Goal: Obtain resource: Download file/media

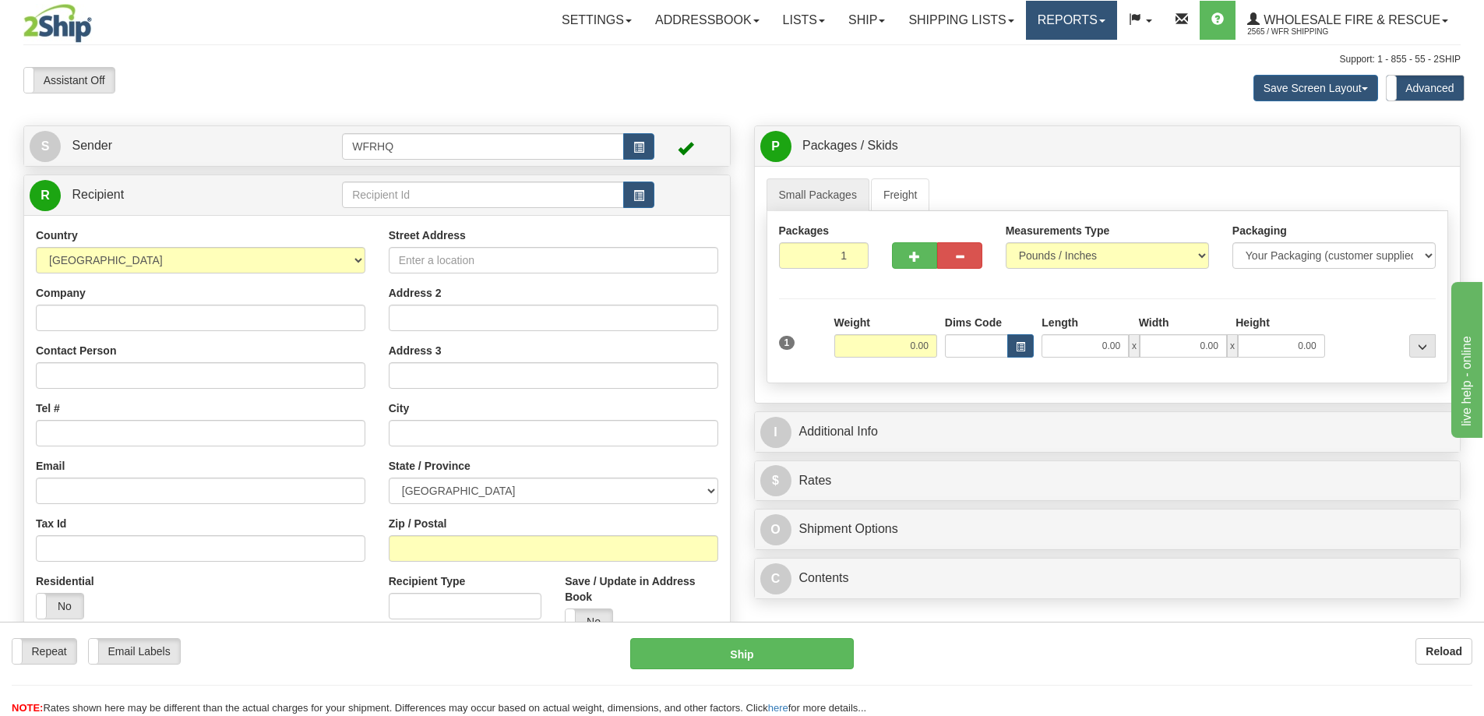
click at [1091, 23] on link "Reports" at bounding box center [1071, 20] width 91 height 39
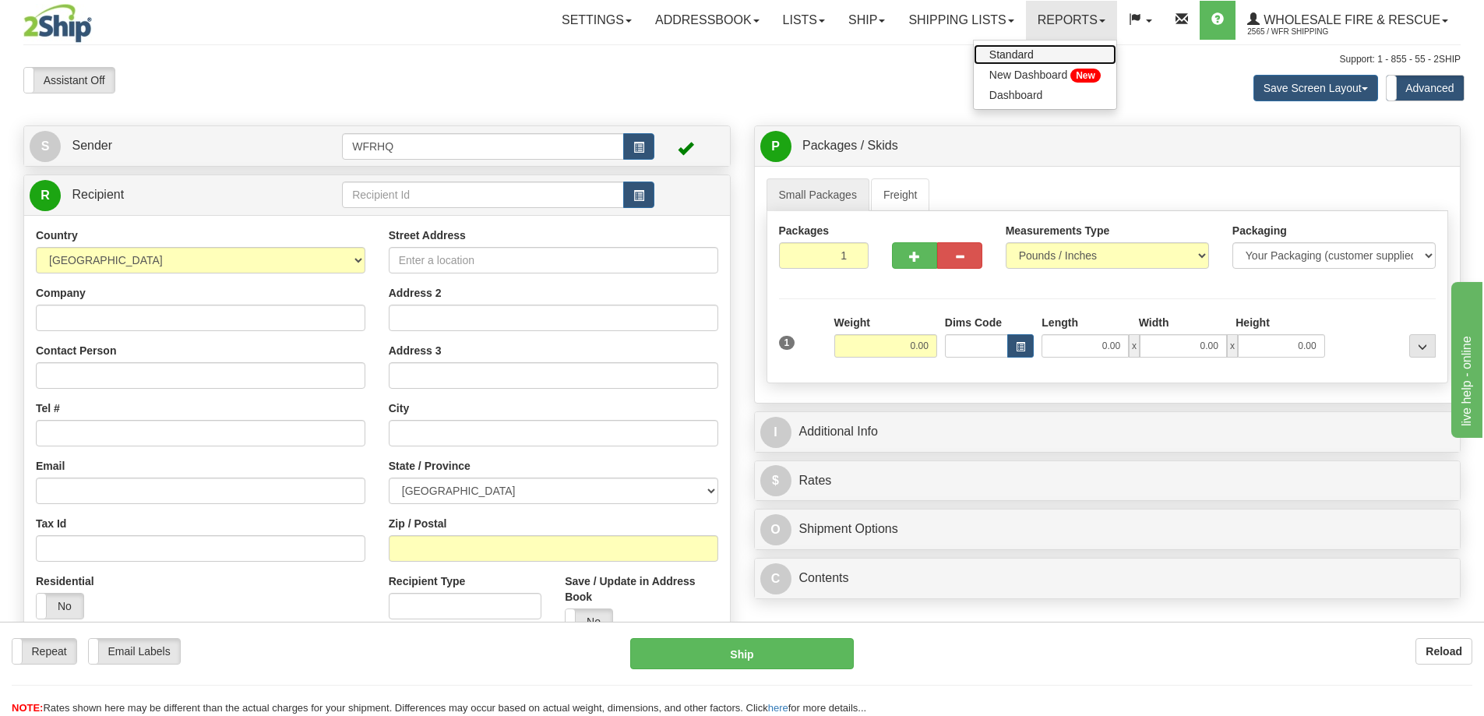
click at [1028, 57] on span "Standard" at bounding box center [1012, 54] width 44 height 12
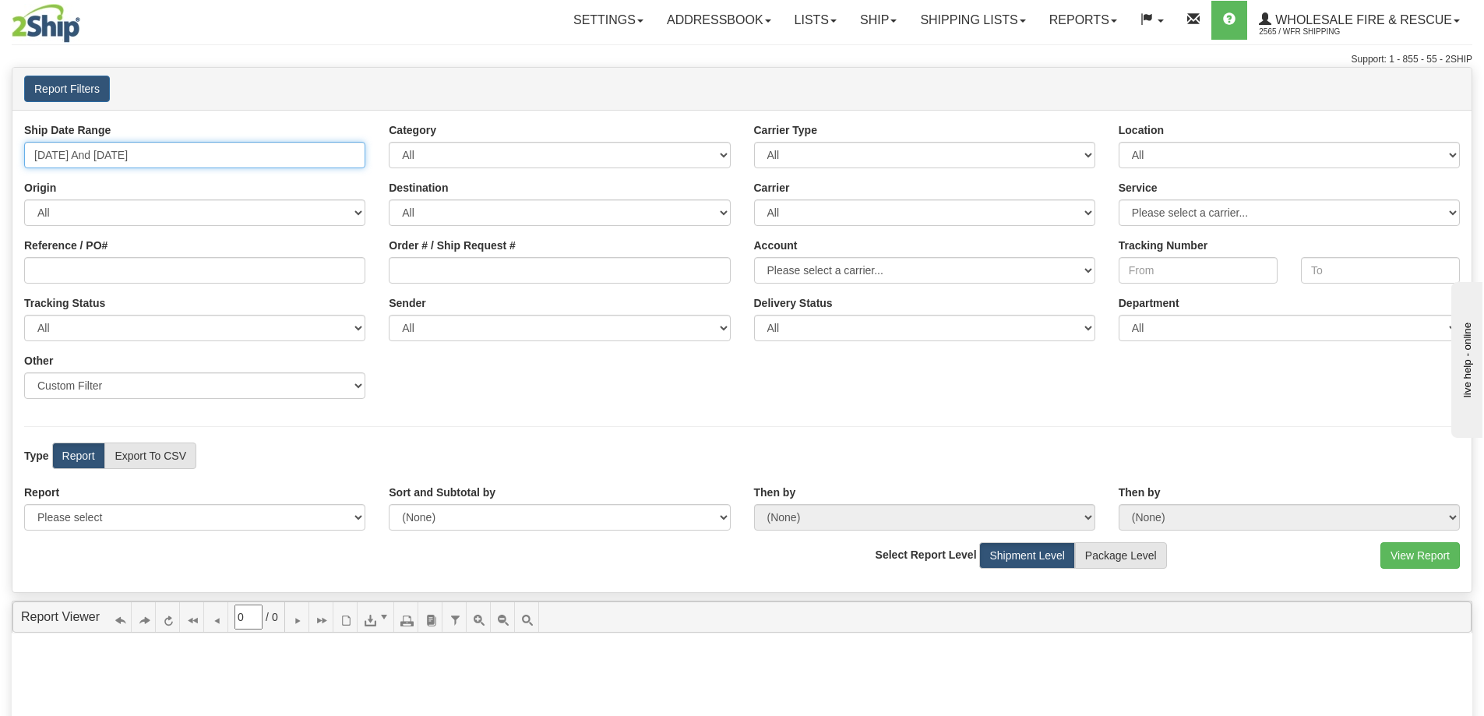
click at [125, 153] on input "[DATE] And [DATE]" at bounding box center [194, 155] width 341 height 26
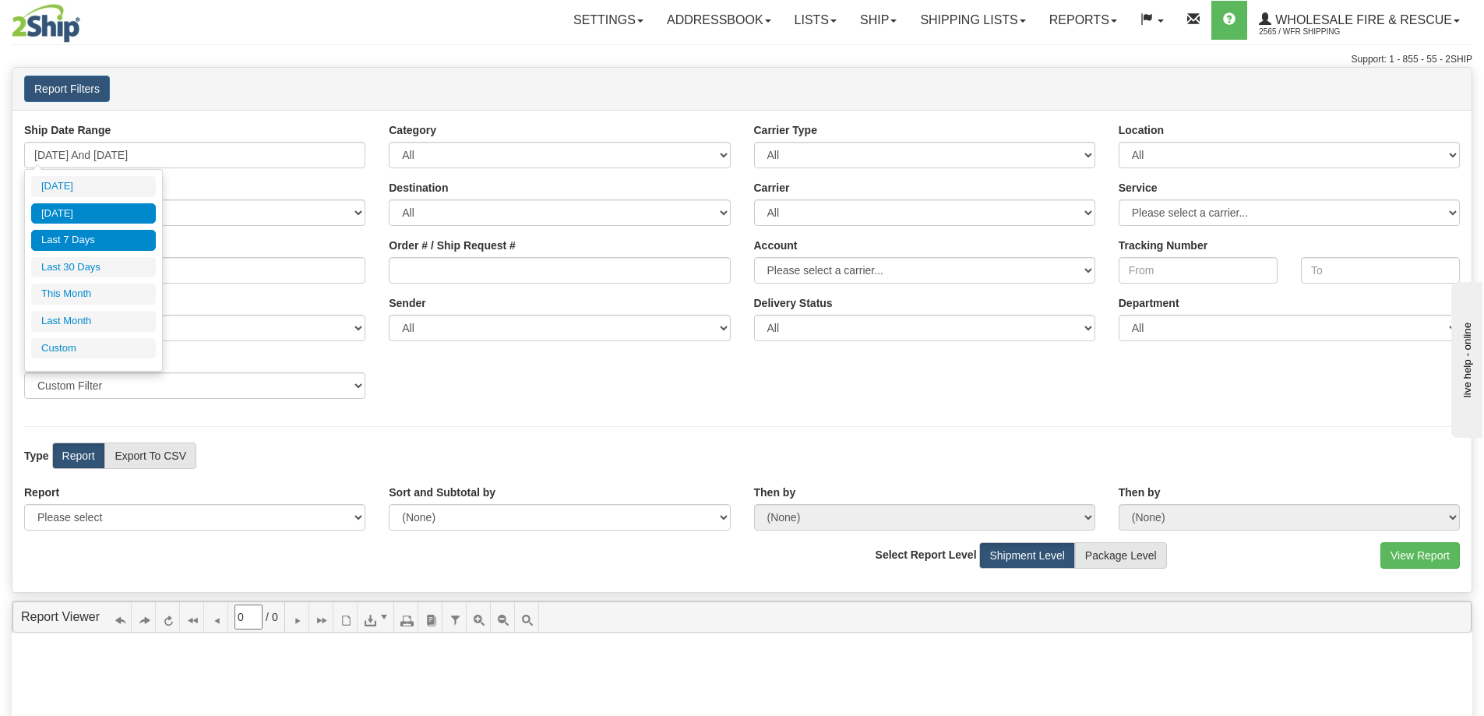
click at [82, 210] on li "[DATE]" at bounding box center [93, 213] width 125 height 21
type input "[DATE] And [DATE]"
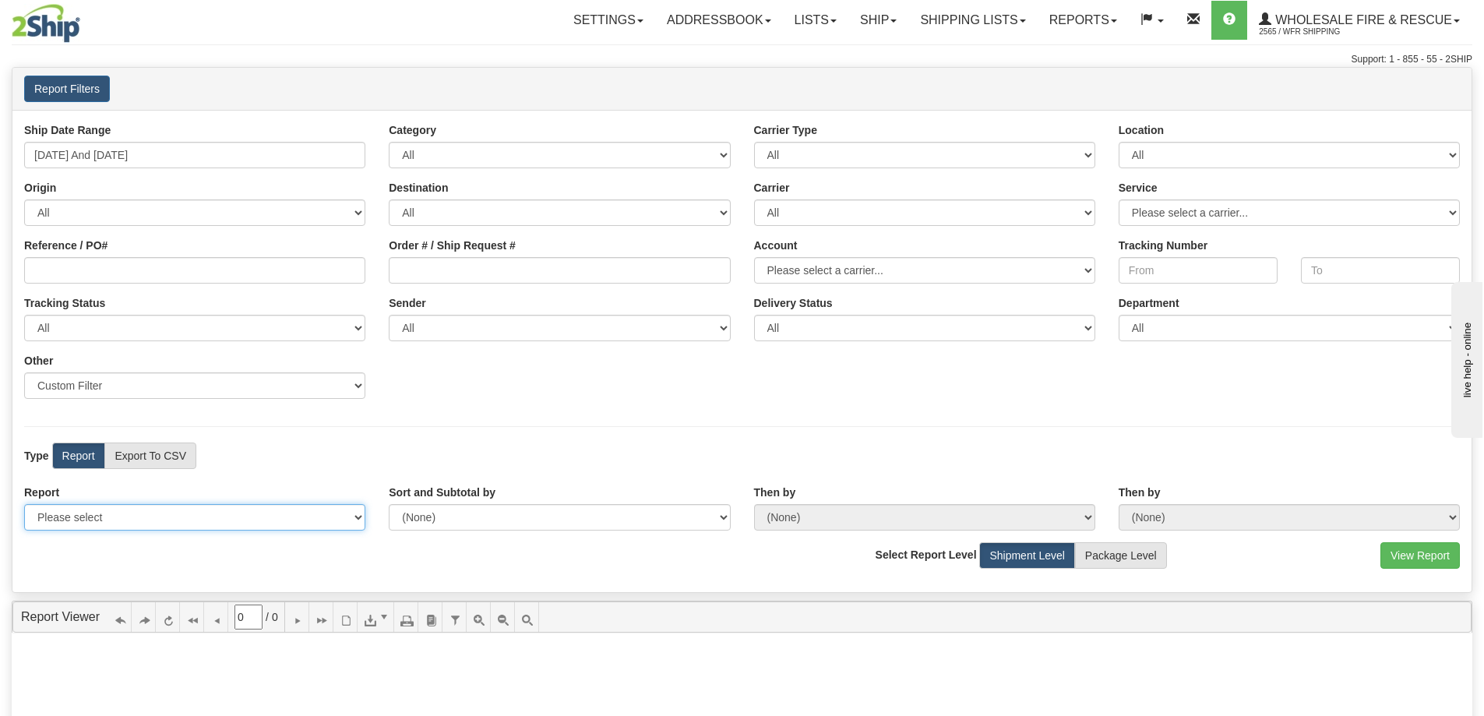
click at [157, 519] on select "Please select 1 Line Shipment Report Address Detail Basic Shipment Overview Can…" at bounding box center [194, 517] width 341 height 26
select select "Users\Full Reference Detail.trdx"
click at [24, 504] on select "Please select 1 Line Shipment Report Address Detail Basic Shipment Overview Can…" at bounding box center [194, 517] width 341 height 26
click at [1422, 550] on button "View Report" at bounding box center [1420, 555] width 79 height 26
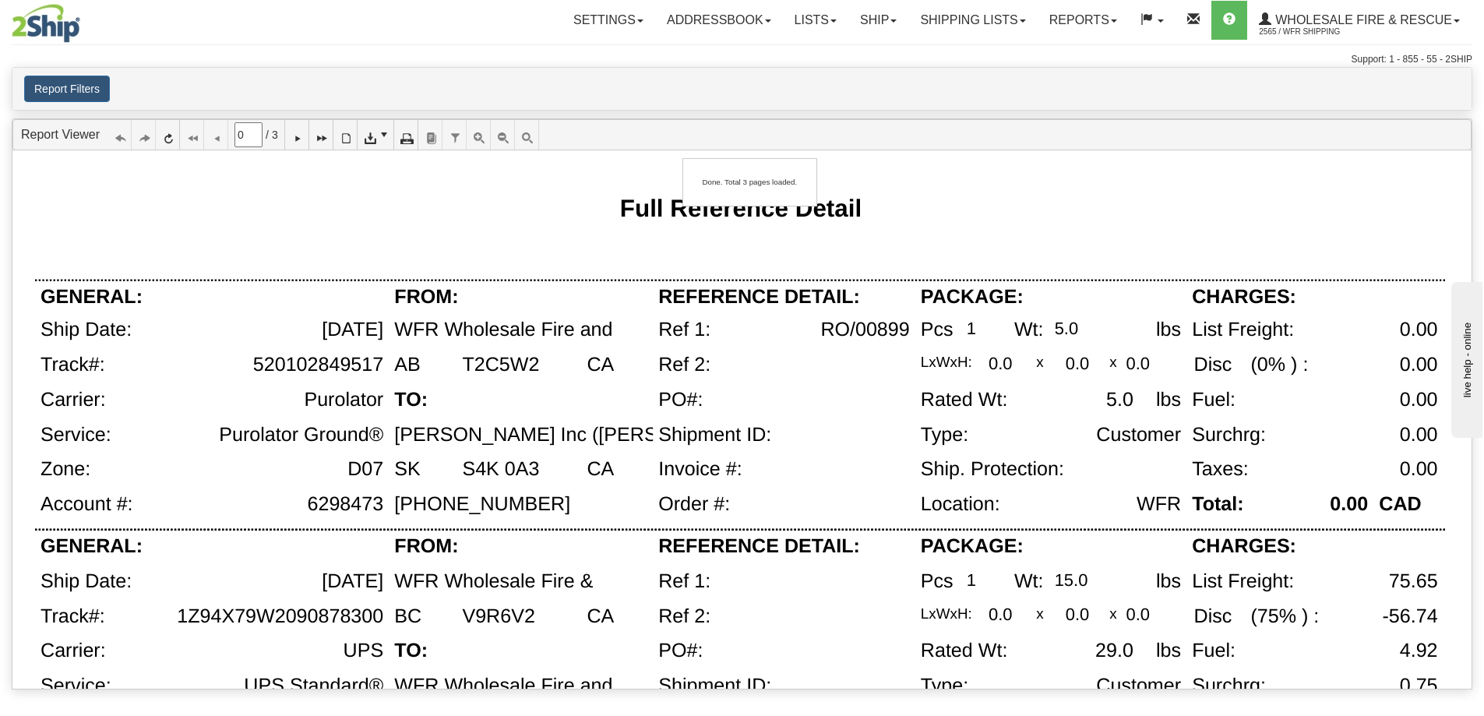
type input "1"
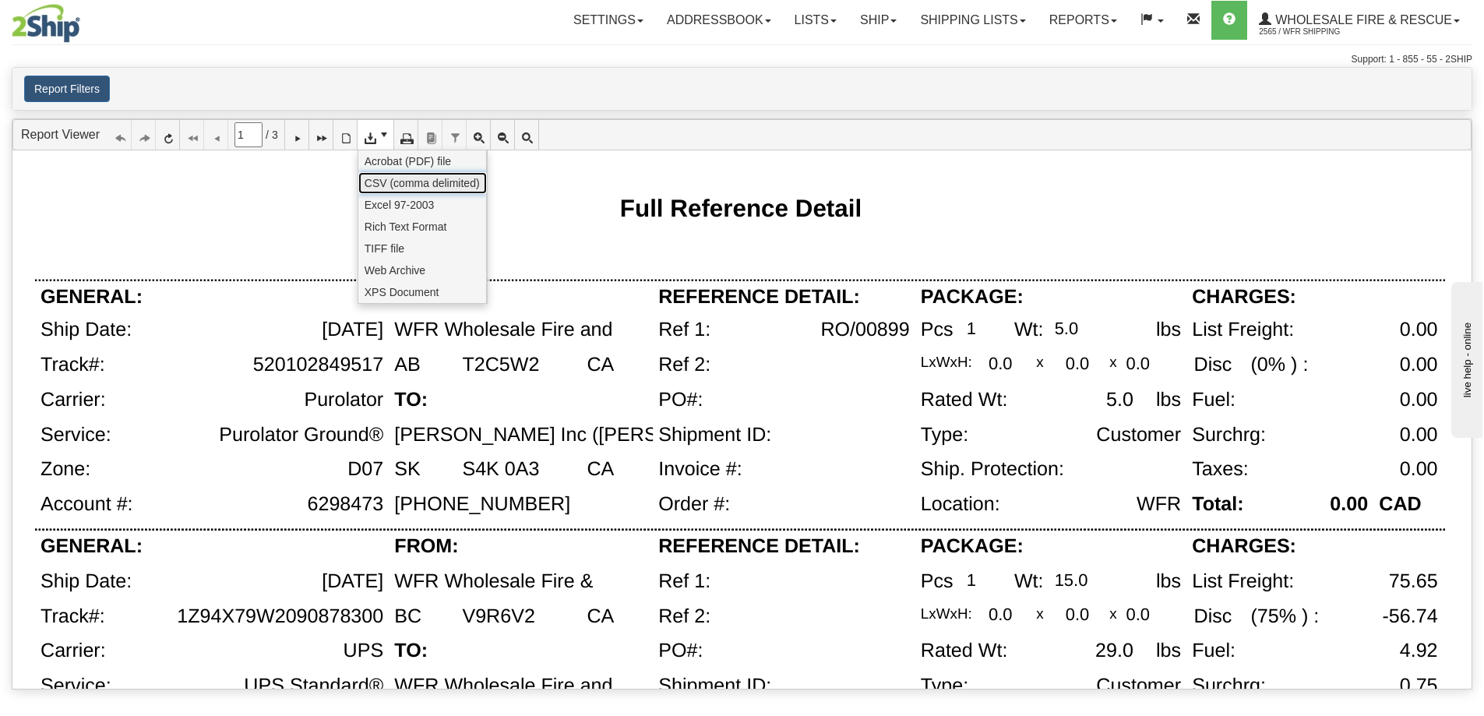
click at [383, 181] on span "CSV (comma delimited)" at bounding box center [422, 183] width 115 height 16
